Goal: Task Accomplishment & Management: Manage account settings

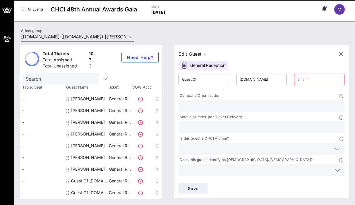
scroll to position [11, 0]
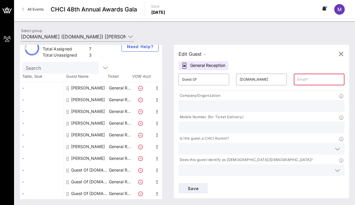
click at [91, 166] on div "Guest Of [DOMAIN_NAME]" at bounding box center [89, 170] width 37 height 12
click at [91, 169] on div "Guest Of [DOMAIN_NAME]" at bounding box center [89, 170] width 37 height 12
click at [207, 78] on input "Guest Of" at bounding box center [204, 79] width 44 height 9
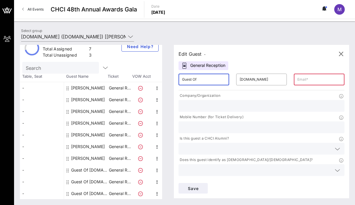
click at [207, 78] on input "Guest Of" at bounding box center [204, 79] width 44 height 9
type input "[PERSON_NAME]"
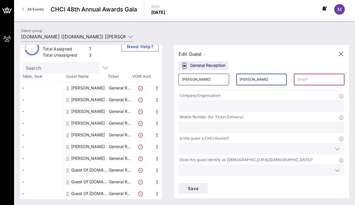
type input "[PERSON_NAME]"
type input "a"
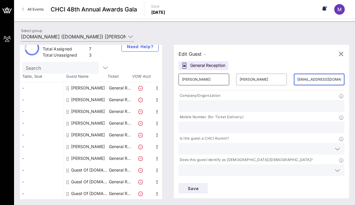
type input "[EMAIL_ADDRESS][DOMAIN_NAME]"
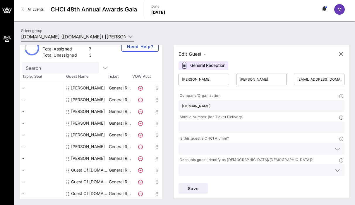
type input "[DOMAIN_NAME]"
click at [208, 122] on div at bounding box center [261, 127] width 159 height 12
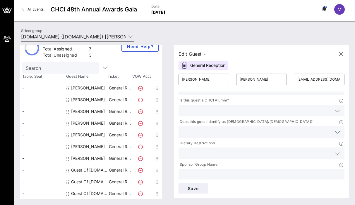
scroll to position [39, 0]
type input "2034170685"
click at [205, 107] on input "text" at bounding box center [257, 109] width 150 height 8
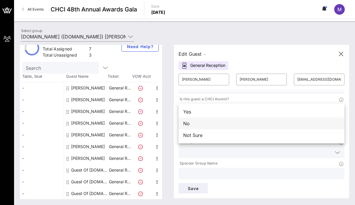
click at [204, 123] on div "No" at bounding box center [262, 123] width 166 height 12
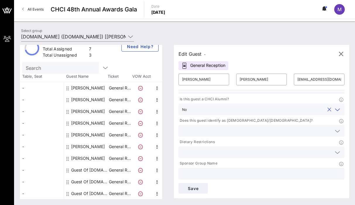
scroll to position [40, 0]
click at [203, 131] on input "text" at bounding box center [257, 130] width 150 height 8
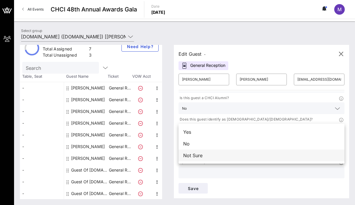
click at [201, 159] on div "Not Sure" at bounding box center [262, 155] width 166 height 12
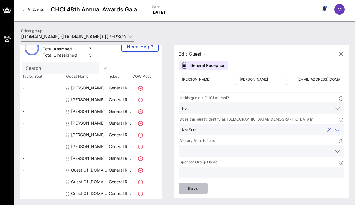
click at [193, 193] on button "Save" at bounding box center [193, 188] width 29 height 11
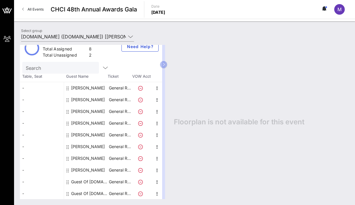
click at [93, 182] on div "Guest Of [DOMAIN_NAME]" at bounding box center [89, 182] width 37 height 12
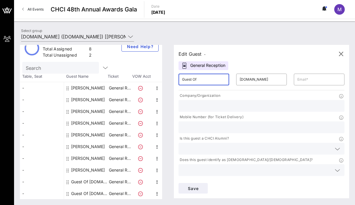
click at [201, 83] on input "Guest Of" at bounding box center [204, 79] width 44 height 9
click at [201, 80] on input "MariaPaz" at bounding box center [204, 79] width 44 height 9
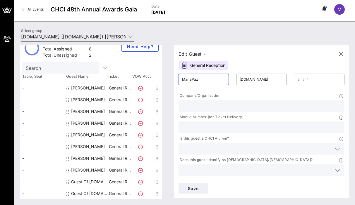
click at [201, 80] on input "MariaPaz" at bounding box center [204, 79] width 44 height 9
type input "MP"
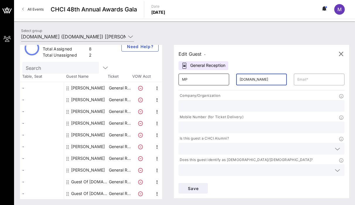
type input "P"
type input "A"
type input "Praeli"
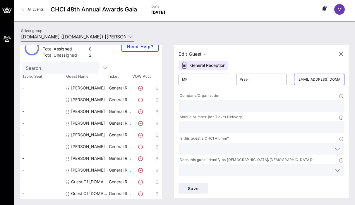
type input "[EMAIL_ADDRESS][DOMAIN_NAME]"
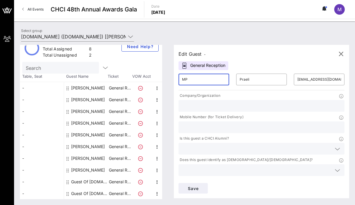
click at [211, 79] on input "MP" at bounding box center [204, 79] width 44 height 9
type input "[PERSON_NAME]"
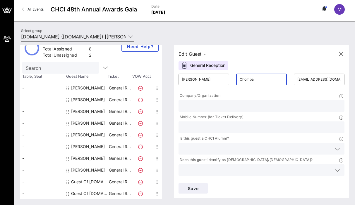
type input "Chomba"
click at [212, 105] on input "text" at bounding box center [261, 106] width 159 height 8
click at [184, 93] on p "Company/Organization" at bounding box center [200, 96] width 42 height 6
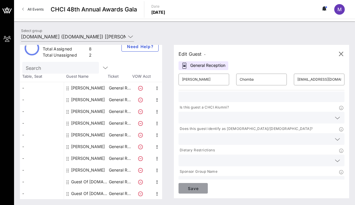
click at [197, 188] on span "Save" at bounding box center [193, 188] width 20 height 5
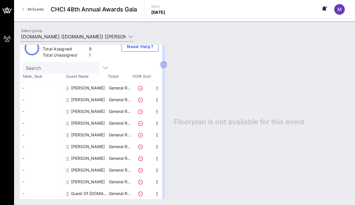
click at [92, 192] on div "Guest Of [DOMAIN_NAME]" at bounding box center [89, 193] width 37 height 12
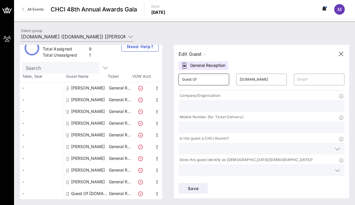
click at [199, 79] on input "Guest Of" at bounding box center [204, 79] width 44 height 9
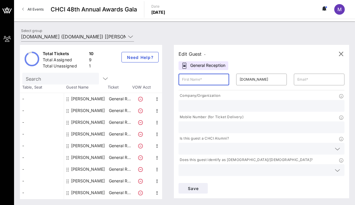
scroll to position [11, 0]
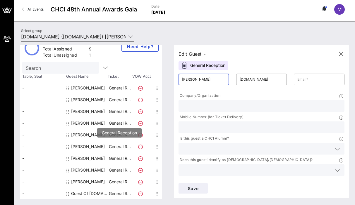
type input "[PERSON_NAME]"
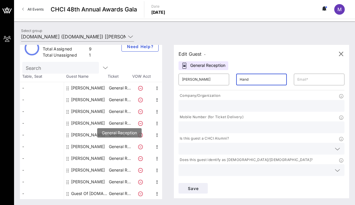
type input "Hand"
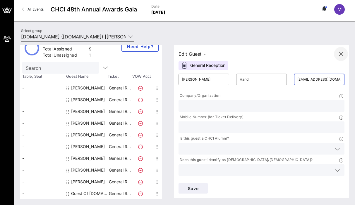
type input "[EMAIL_ADDRESS][DOMAIN_NAME]"
click at [340, 55] on icon "button" at bounding box center [341, 53] width 7 height 7
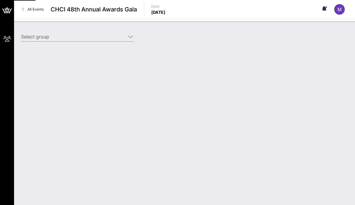
type input "[DOMAIN_NAME] ([DOMAIN_NAME]) [[PERSON_NAME], [EMAIL_ADDRESS][DOMAIN_NAME]]"
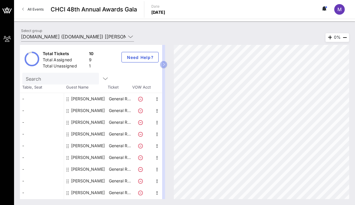
scroll to position [11, 0]
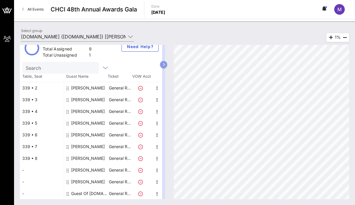
click at [164, 64] on icon "button" at bounding box center [163, 65] width 3 height 4
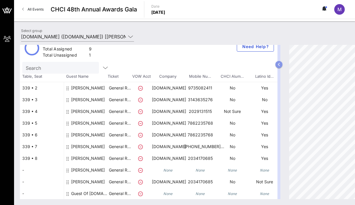
click at [277, 64] on button "button" at bounding box center [279, 64] width 7 height 7
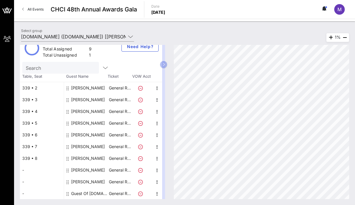
scroll to position [0, 0]
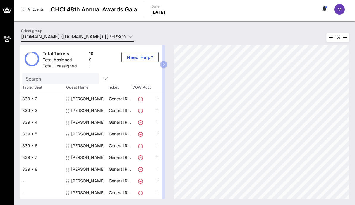
click at [131, 37] on icon at bounding box center [130, 36] width 5 height 7
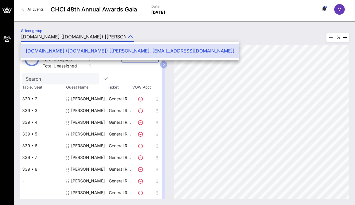
click at [158, 41] on div "Total Tickets 10 Total Assigned 9 Total Unassigned 1 Need Help? Search Table, S…" at bounding box center [184, 122] width 341 height 166
